Goal: Task Accomplishment & Management: Use online tool/utility

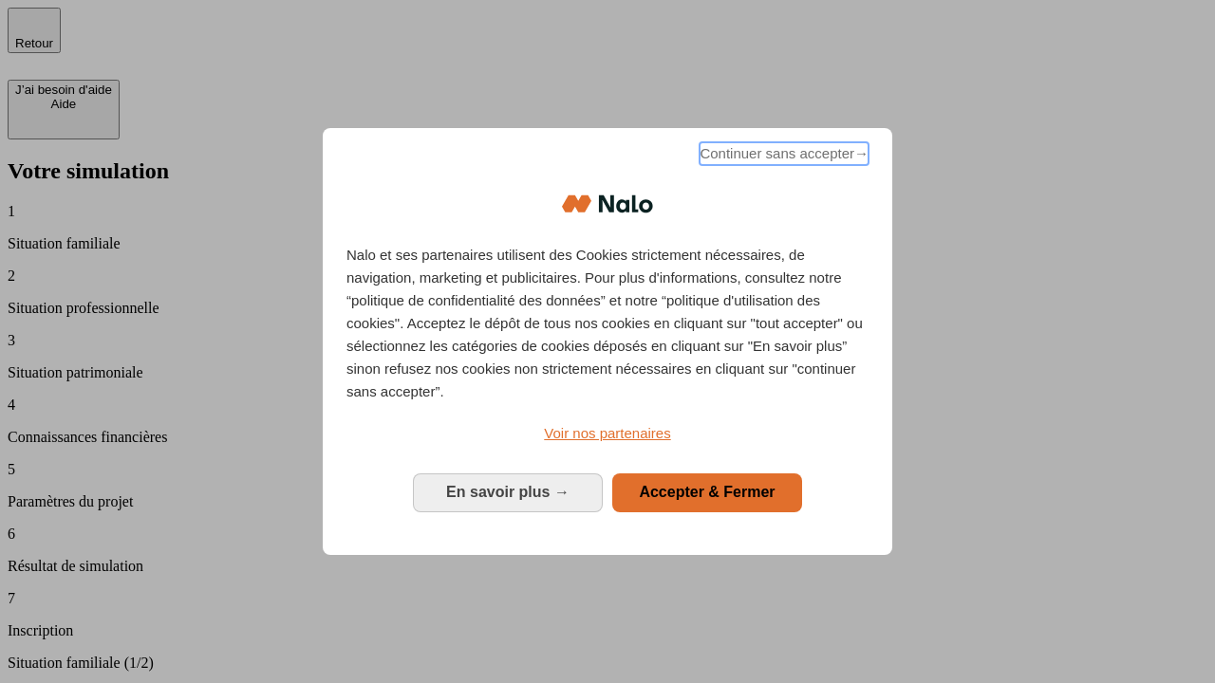
click at [782, 157] on span "Continuer sans accepter →" at bounding box center [783, 153] width 169 height 23
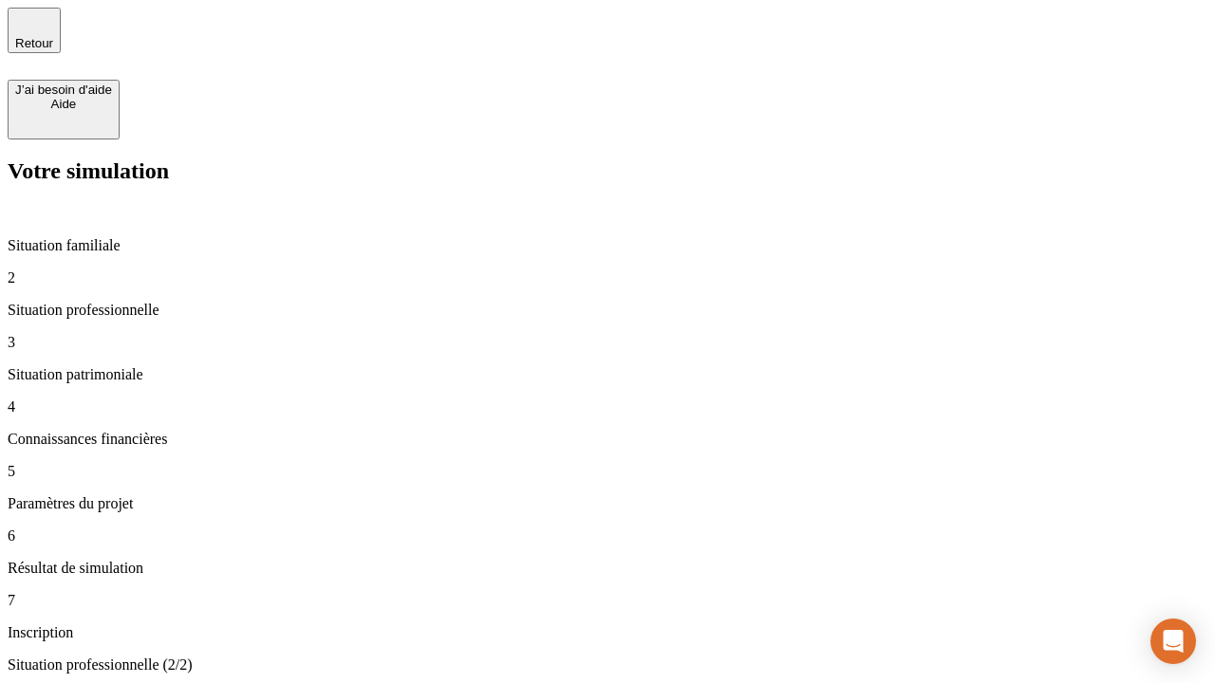
type input "30 000"
type input "40 000"
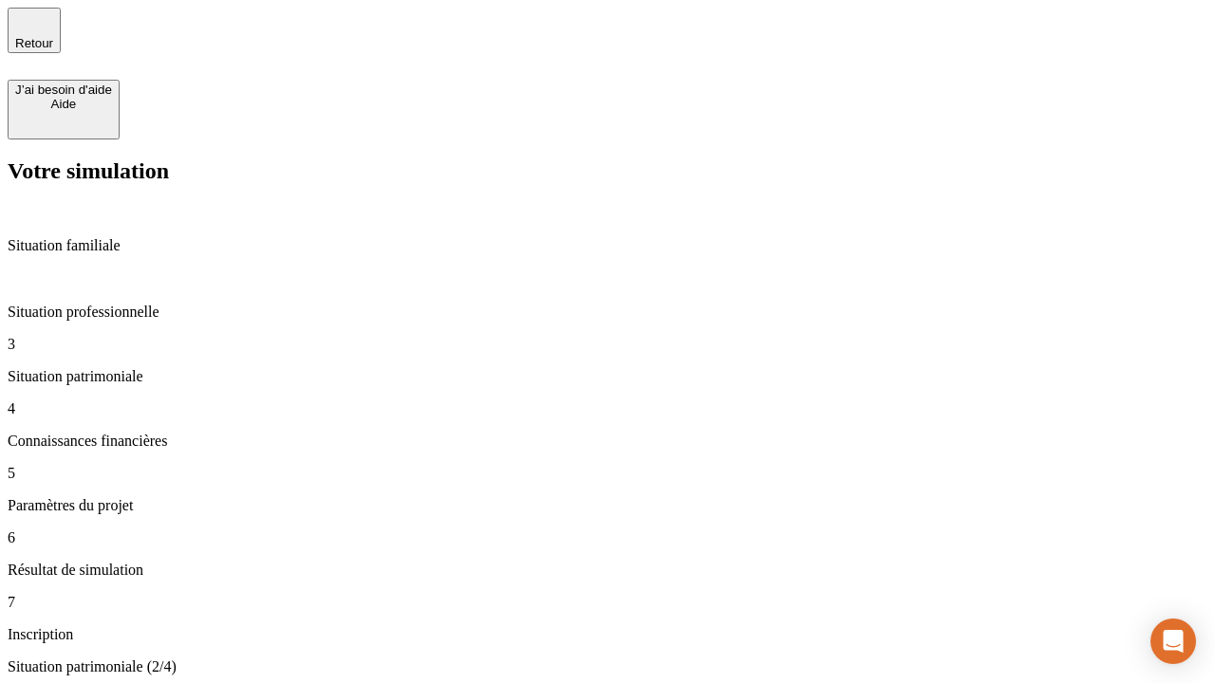
type input "1 100"
type input "20"
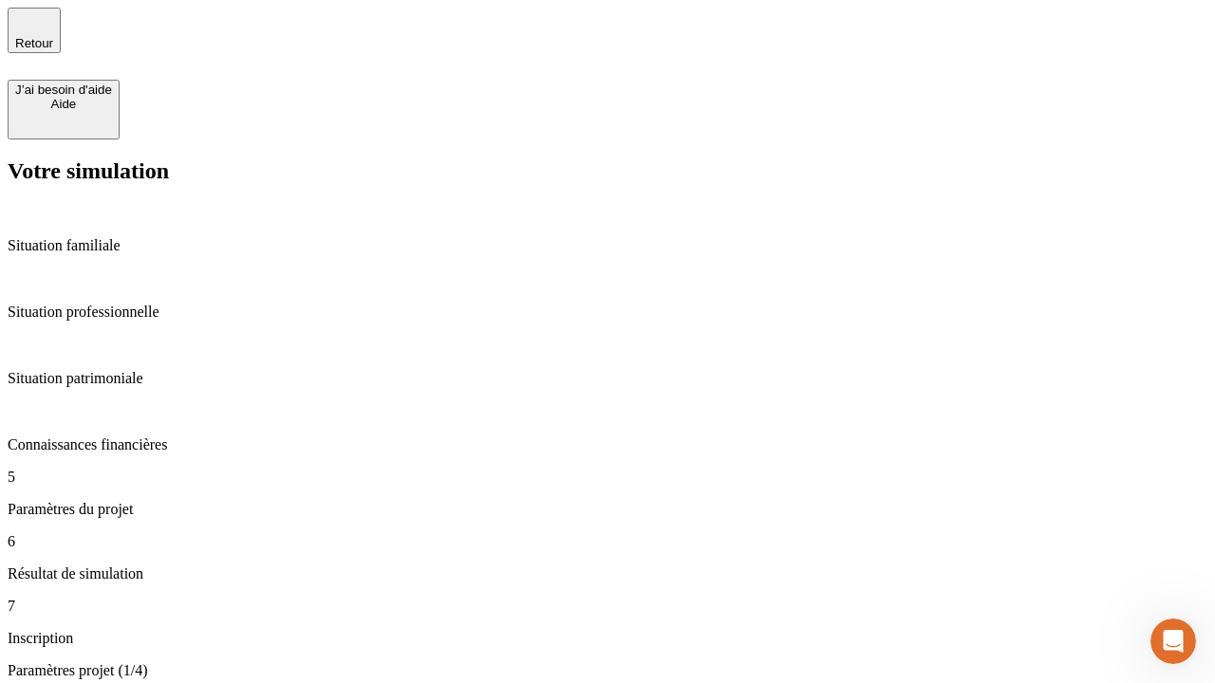
type input "40"
type input "50 000"
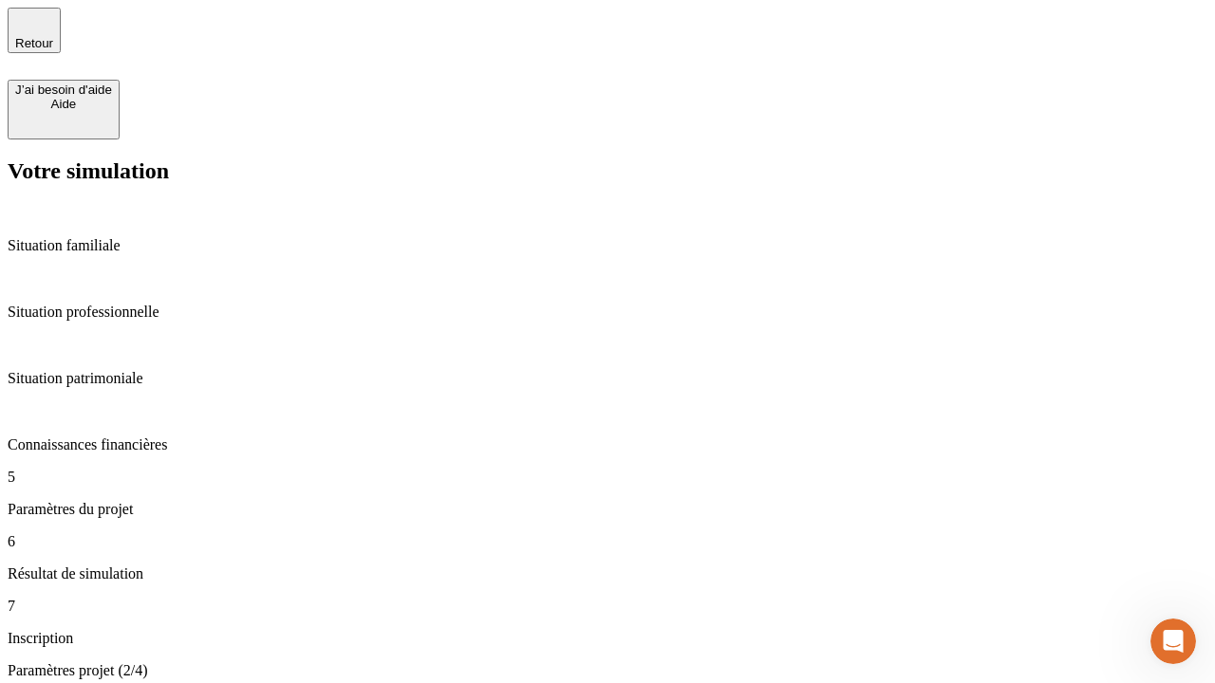
type input "640"
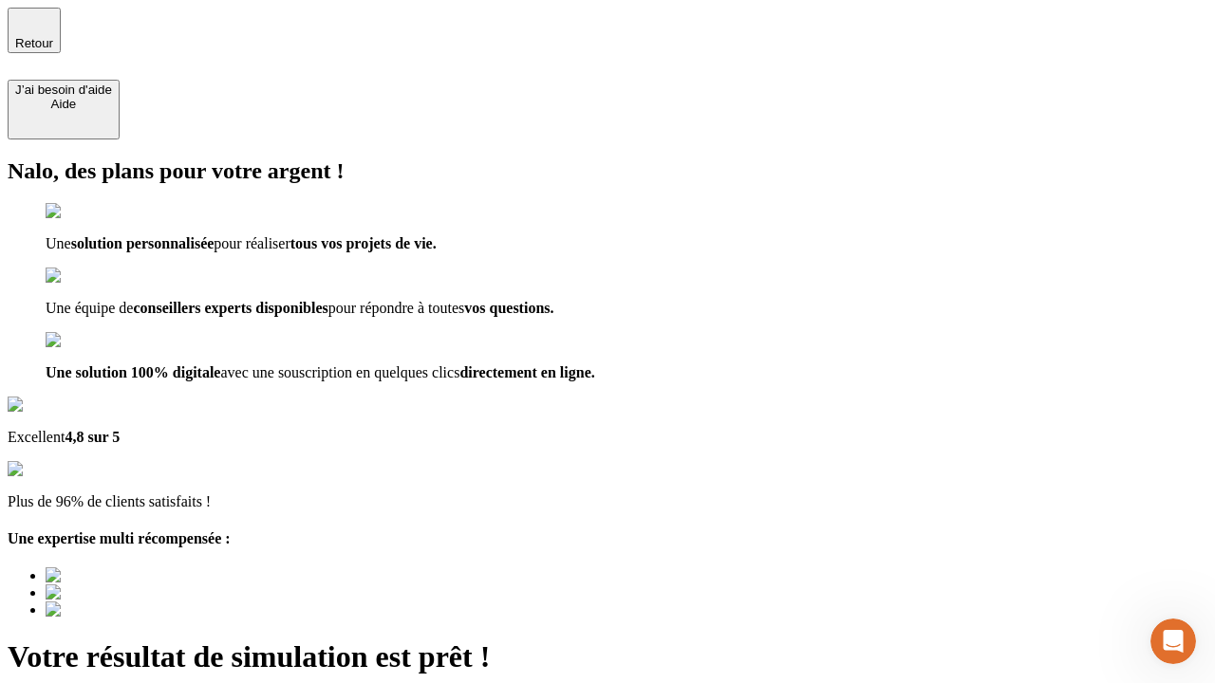
type input "[EMAIL_ADDRESS][DOMAIN_NAME]"
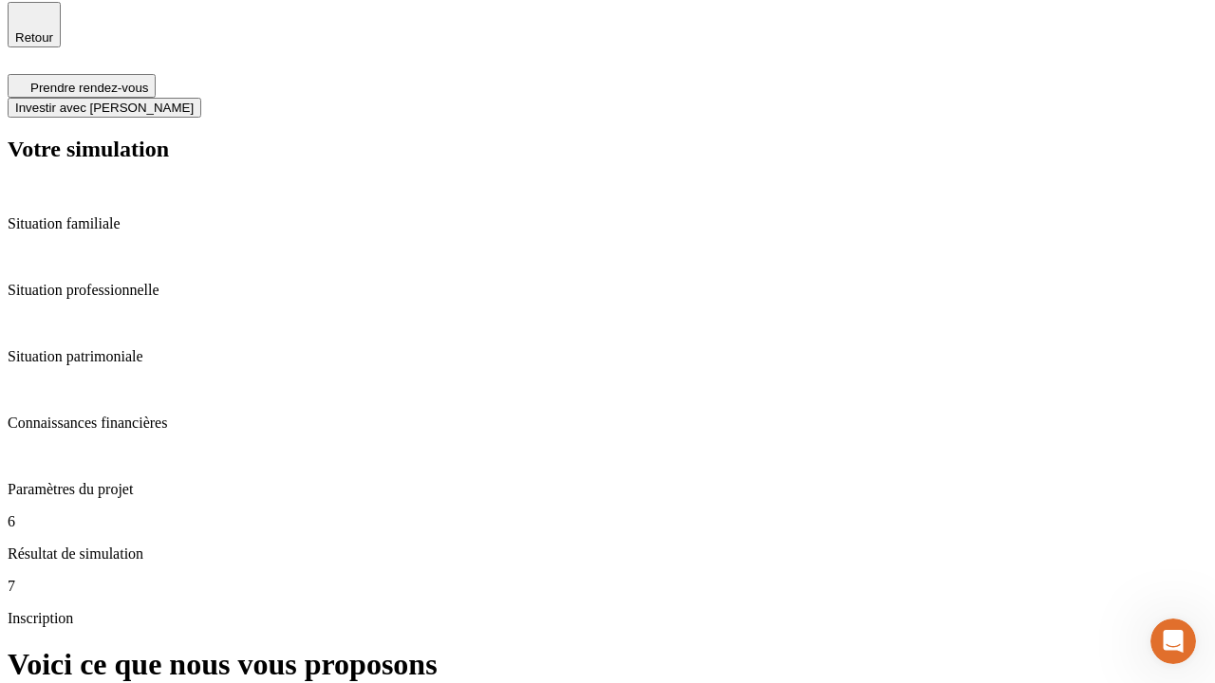
click at [194, 101] on span "Investir avec [PERSON_NAME]" at bounding box center [104, 108] width 178 height 14
